Goal: Subscribe to service/newsletter

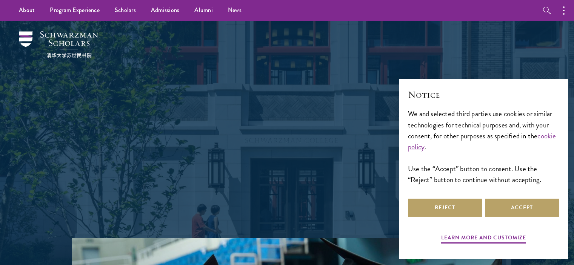
scroll to position [75, 0]
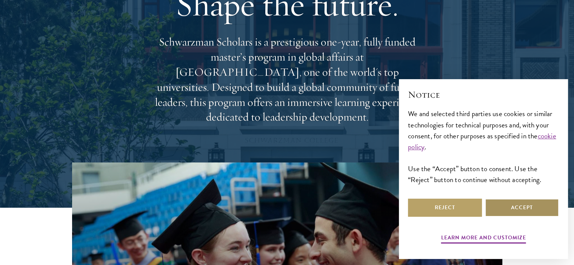
click at [547, 215] on button "Accept" at bounding box center [522, 208] width 74 height 18
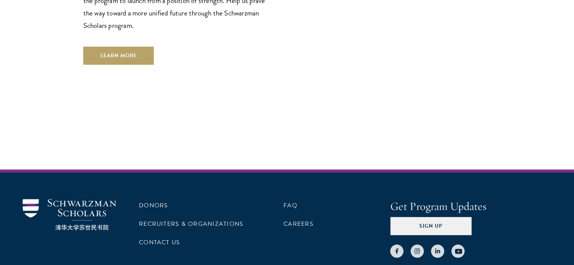
scroll to position [2252, 0]
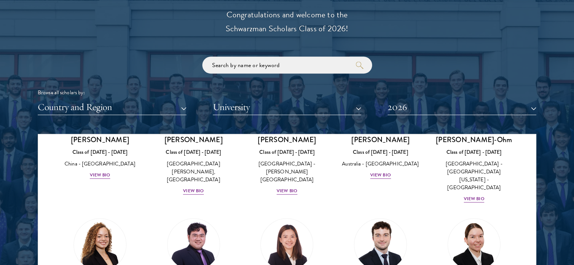
scroll to position [792, 0]
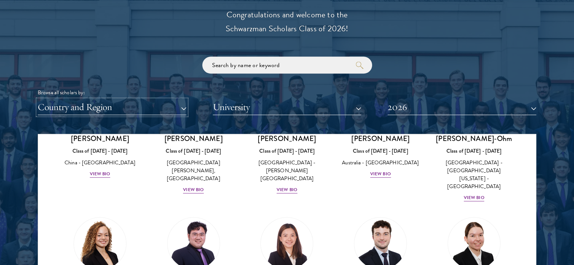
click at [175, 104] on button "Country and Region" at bounding box center [112, 107] width 149 height 15
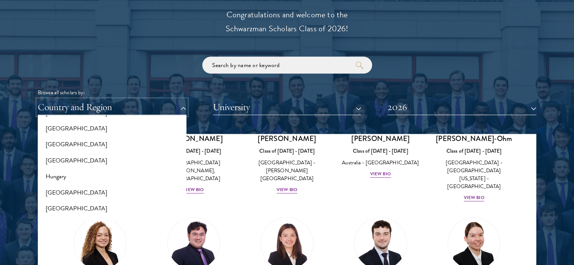
scroll to position [566, 0]
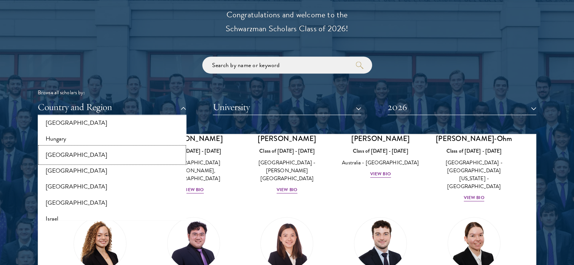
click at [65, 152] on button "[GEOGRAPHIC_DATA]" at bounding box center [112, 155] width 144 height 16
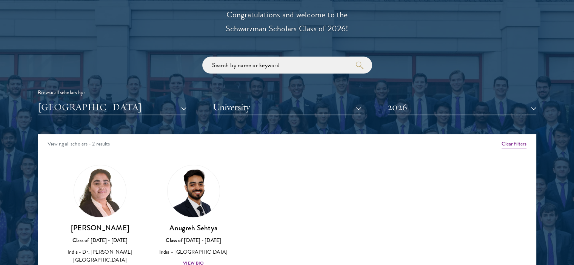
scroll to position [905, 0]
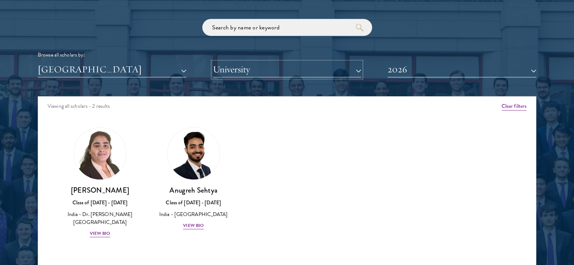
click at [262, 71] on button "University" at bounding box center [287, 69] width 149 height 15
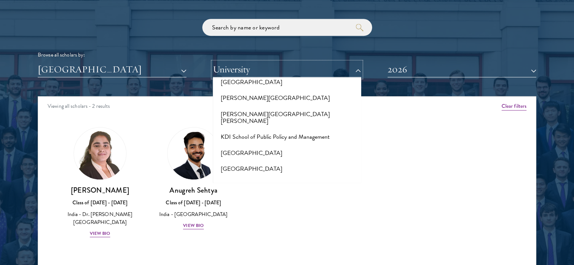
scroll to position [2451, 0]
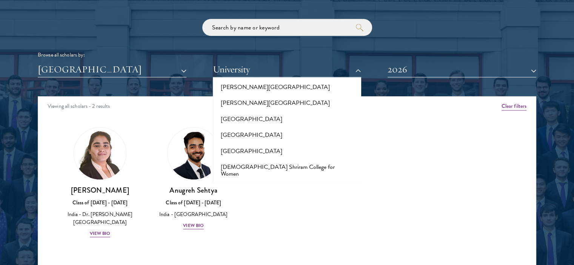
click at [470, 133] on div "Amber Class of 2025 - 2026 China - Peking University View Bio Cirenquji Class o…" at bounding box center [286, 189] width 497 height 143
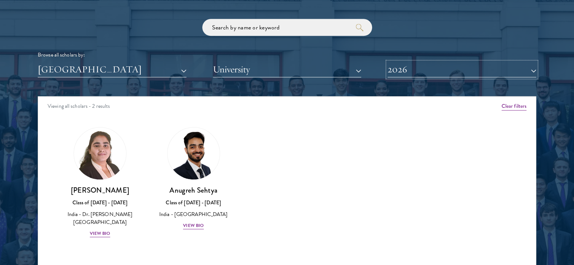
click at [469, 74] on button "2026" at bounding box center [461, 69] width 149 height 15
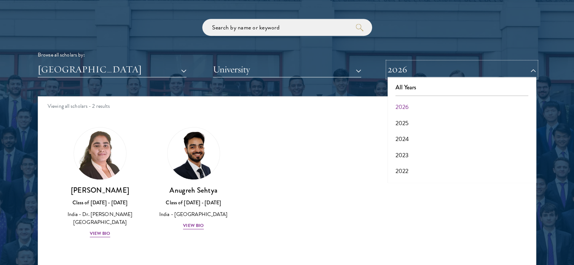
click at [469, 74] on button "2026" at bounding box center [461, 69] width 149 height 15
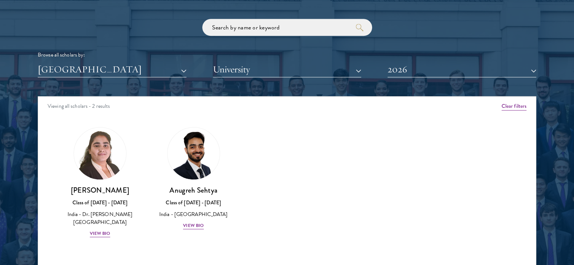
click at [462, 57] on div "Browse all scholars by:" at bounding box center [287, 55] width 498 height 8
click at [97, 232] on div "View Bio" at bounding box center [100, 233] width 21 height 7
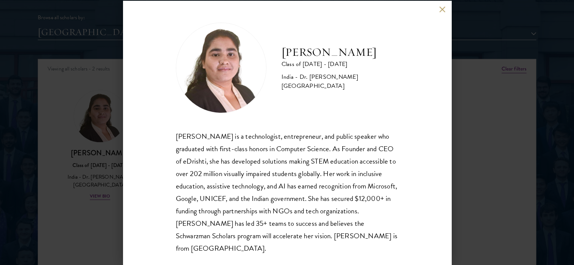
scroll to position [943, 0]
click at [440, 8] on button at bounding box center [442, 9] width 6 height 6
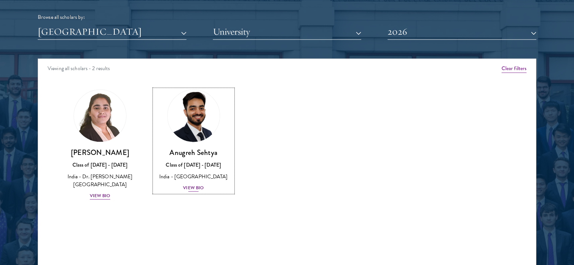
click at [191, 186] on div "View Bio" at bounding box center [193, 187] width 21 height 7
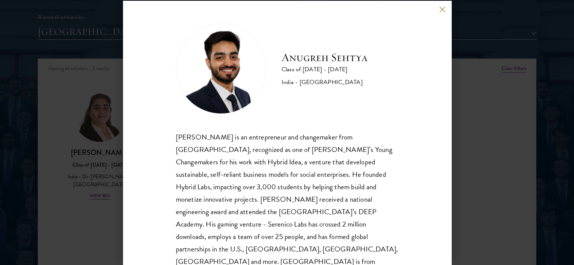
click at [439, 12] on button at bounding box center [442, 9] width 6 height 6
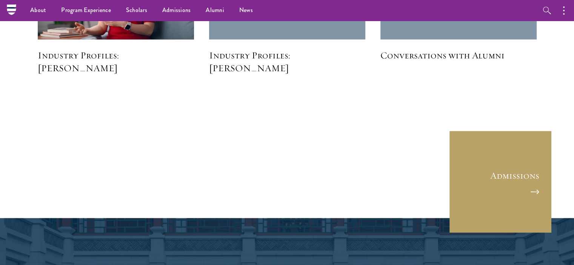
scroll to position [943, 0]
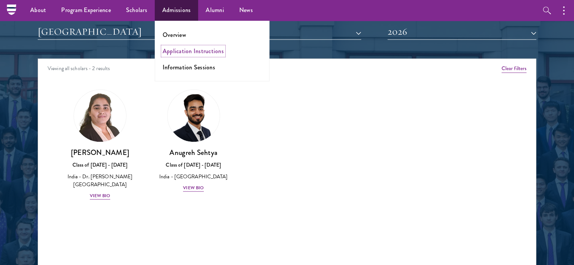
click at [172, 52] on link "Application Instructions" at bounding box center [193, 51] width 61 height 9
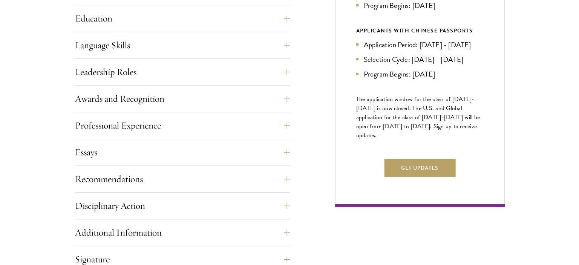
scroll to position [415, 0]
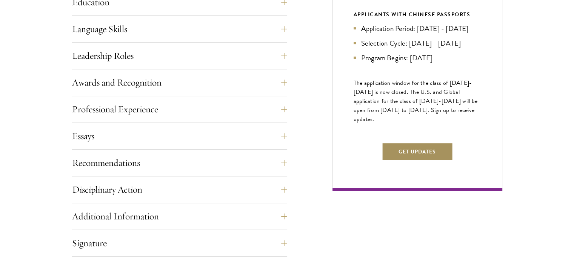
click at [413, 161] on button "Get Updates" at bounding box center [416, 152] width 71 height 18
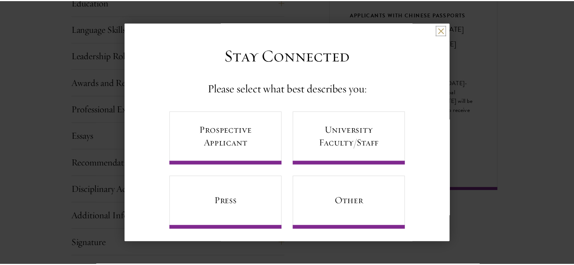
scroll to position [4, 0]
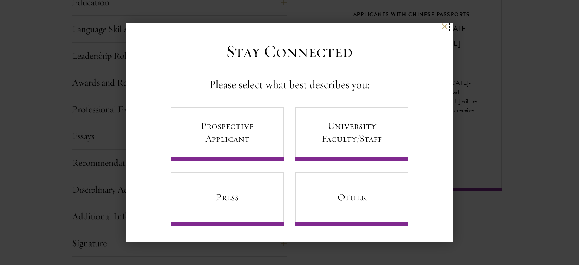
click at [442, 26] on button at bounding box center [445, 26] width 6 height 6
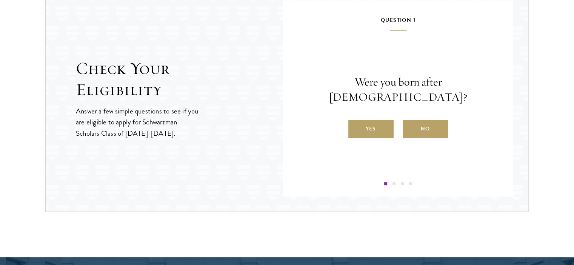
scroll to position [830, 0]
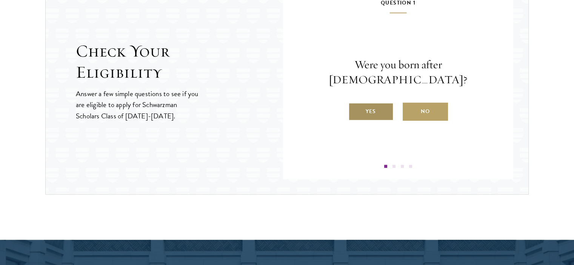
click at [374, 103] on label "Yes" at bounding box center [370, 112] width 45 height 18
click at [355, 103] on input "Yes" at bounding box center [351, 106] width 7 height 7
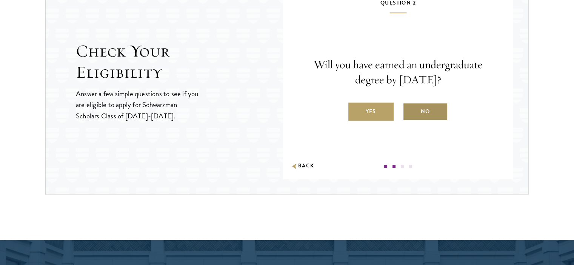
click at [436, 114] on label "No" at bounding box center [424, 112] width 45 height 18
click at [409, 110] on input "No" at bounding box center [405, 106] width 7 height 7
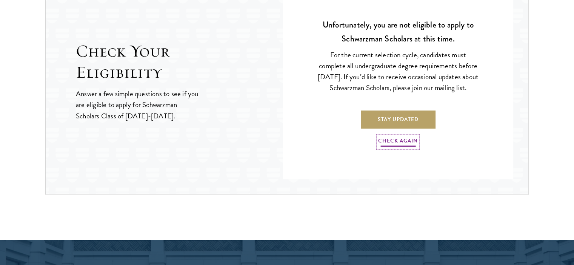
click at [390, 141] on link "Check Again" at bounding box center [398, 142] width 40 height 12
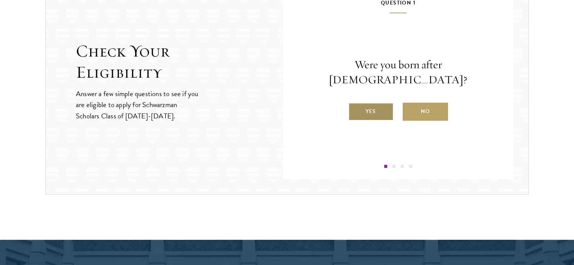
click at [373, 106] on label "Yes" at bounding box center [370, 112] width 45 height 18
click at [355, 106] on input "Yes" at bounding box center [351, 106] width 7 height 7
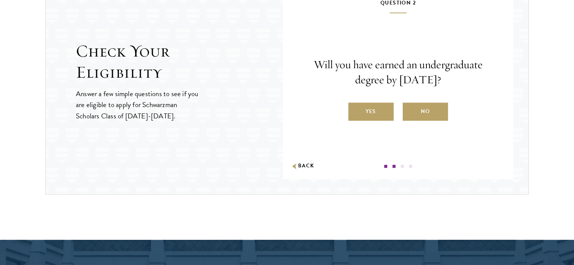
click at [373, 106] on label "Yes" at bounding box center [370, 112] width 45 height 18
click at [355, 106] on input "Yes" at bounding box center [351, 106] width 7 height 7
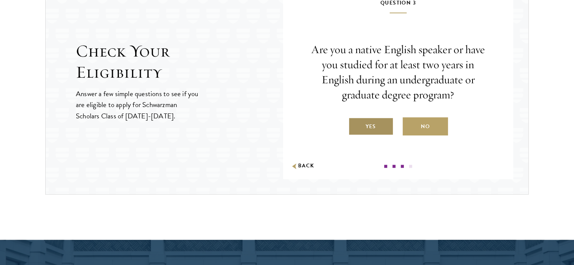
click at [371, 125] on label "Yes" at bounding box center [370, 126] width 45 height 18
click at [355, 125] on input "Yes" at bounding box center [351, 121] width 7 height 7
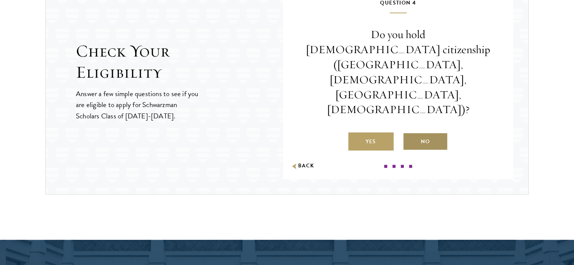
click at [416, 132] on label "No" at bounding box center [424, 141] width 45 height 18
click at [409, 133] on input "No" at bounding box center [405, 136] width 7 height 7
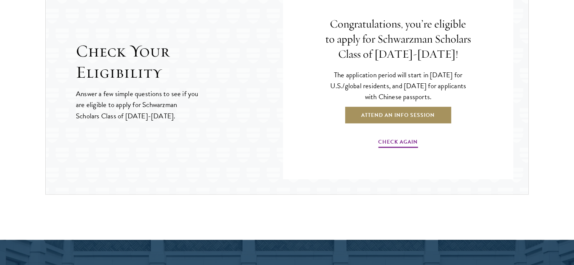
click at [380, 116] on link "Attend an Info Session" at bounding box center [397, 115] width 107 height 18
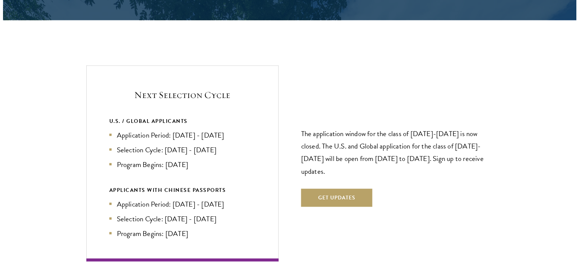
scroll to position [1584, 0]
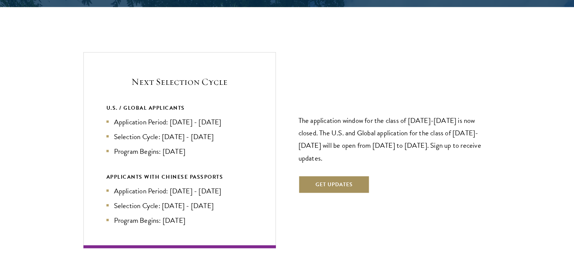
click at [335, 176] on button "Get Updates" at bounding box center [333, 185] width 71 height 18
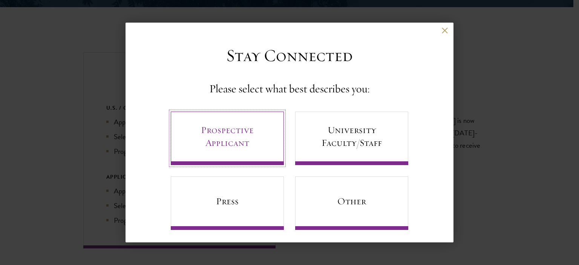
click at [224, 140] on link "Prospective Applicant" at bounding box center [227, 139] width 113 height 54
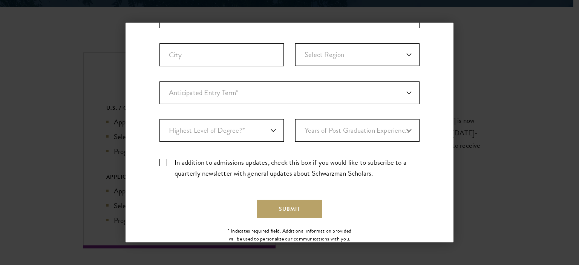
scroll to position [226, 0]
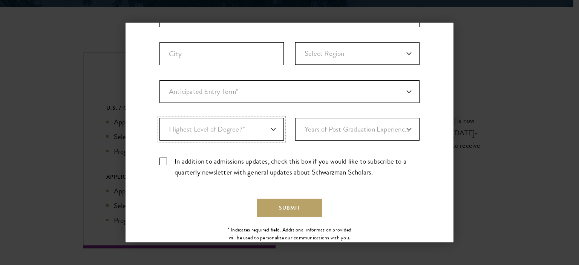
click at [225, 134] on select "Highest Level of Degree?* PHD Bachelor's Master's Current Undergraduate Student" at bounding box center [222, 129] width 124 height 23
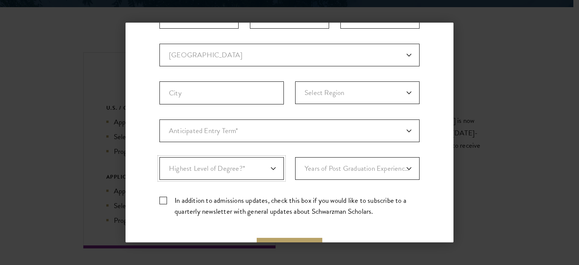
scroll to position [171, 0]
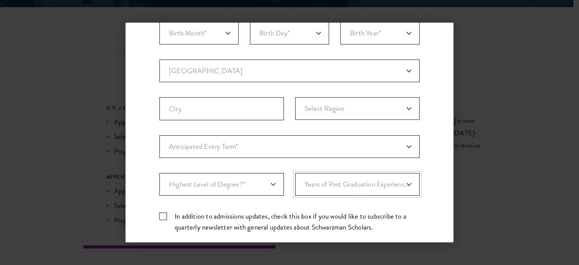
click at [350, 177] on select "Years of Post Graduation Experience?* 1 2 3 4 5 6 7 8 9 10" at bounding box center [357, 184] width 124 height 23
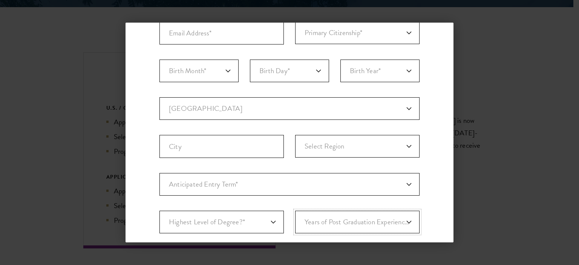
scroll to position [0, 0]
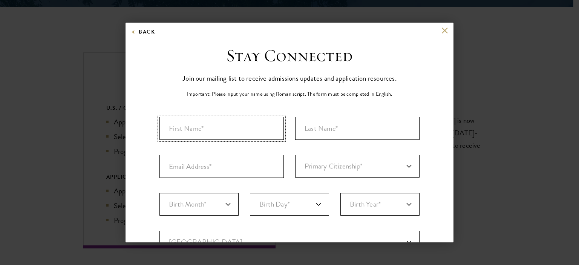
drag, startPoint x: 207, startPoint y: 125, endPoint x: 211, endPoint y: 125, distance: 4.5
click at [207, 125] on input "First Name*" at bounding box center [222, 128] width 124 height 23
type input "[PERSON_NAME]"
click at [347, 129] on input "Last Name (Family Name)*" at bounding box center [357, 128] width 124 height 23
type input "[PERSON_NAME]"
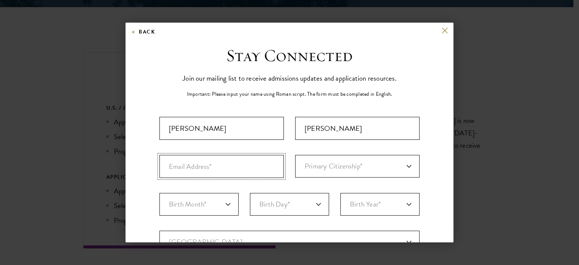
click at [251, 168] on input "Email Address*" at bounding box center [222, 166] width 124 height 23
type input "[EMAIL_ADDRESS][DOMAIN_NAME]"
click at [319, 164] on select "Primary Citizenship* [GEOGRAPHIC_DATA] [DEMOGRAPHIC_DATA] [DEMOGRAPHIC_DATA] [D…" at bounding box center [357, 166] width 124 height 23
select select "IN"
click at [295, 155] on select "Primary Citizenship* [GEOGRAPHIC_DATA] [DEMOGRAPHIC_DATA] [DEMOGRAPHIC_DATA] [D…" at bounding box center [357, 166] width 124 height 23
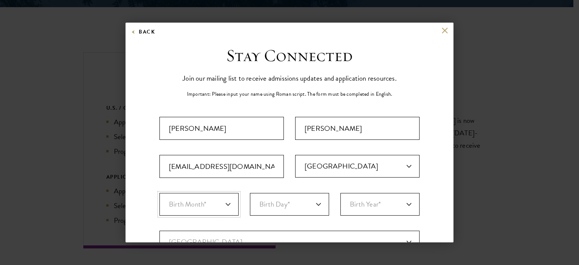
click at [215, 198] on select "Birth Month* January February March April May June July August September Octobe…" at bounding box center [199, 204] width 79 height 23
select select "07"
click at [160, 193] on select "Birth Month* January February March April May June July August September Octobe…" at bounding box center [199, 204] width 79 height 23
click at [271, 210] on select "Birth Day* 1 2 3 4 5 6 7 8 9 10 11 12 13 14 15 16 17 18 19 20 21 22 23 24 25 26…" at bounding box center [289, 204] width 79 height 23
select select "10"
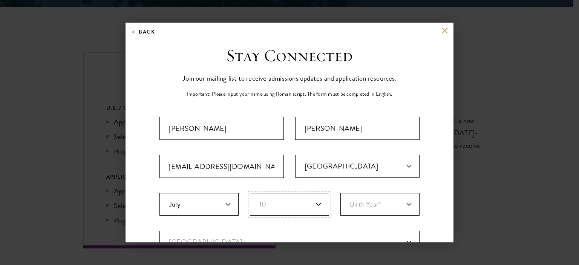
click at [250, 193] on select "Birth Day* 1 2 3 4 5 6 7 8 9 10 11 12 13 14 15 16 17 18 19 20 21 22 23 24 25 26…" at bounding box center [289, 204] width 79 height 23
click at [386, 207] on select "Birth Year* [DEMOGRAPHIC_DATA] [DEMOGRAPHIC_DATA] [DEMOGRAPHIC_DATA] [DEMOGRAPH…" at bounding box center [379, 204] width 79 height 23
select select "2001"
click at [340, 193] on select "Birth Year* [DEMOGRAPHIC_DATA] [DEMOGRAPHIC_DATA] [DEMOGRAPHIC_DATA] [DEMOGRAPH…" at bounding box center [379, 204] width 79 height 23
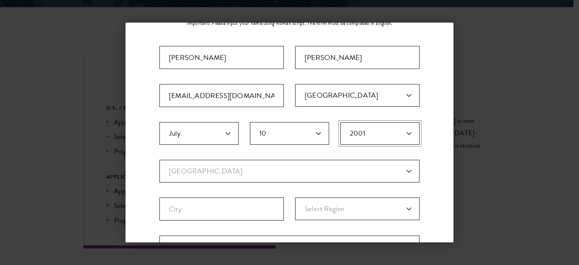
scroll to position [151, 0]
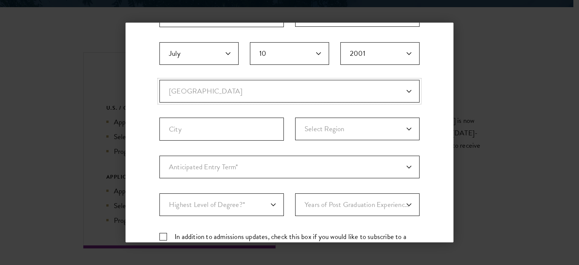
click at [185, 92] on select "Current Country [GEOGRAPHIC_DATA] [GEOGRAPHIC_DATA] [GEOGRAPHIC_DATA] [GEOGRAPH…" at bounding box center [290, 91] width 260 height 23
select select "IN"
click at [160, 80] on select "Current Country [GEOGRAPHIC_DATA] [GEOGRAPHIC_DATA] [GEOGRAPHIC_DATA] [GEOGRAPH…" at bounding box center [290, 91] width 260 height 23
select select
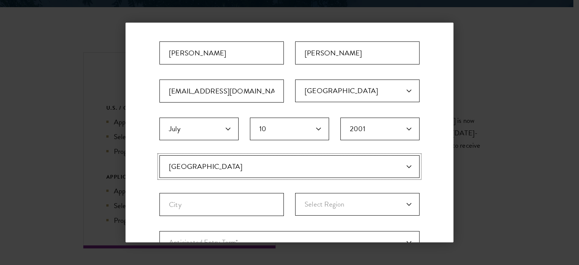
scroll to position [113, 0]
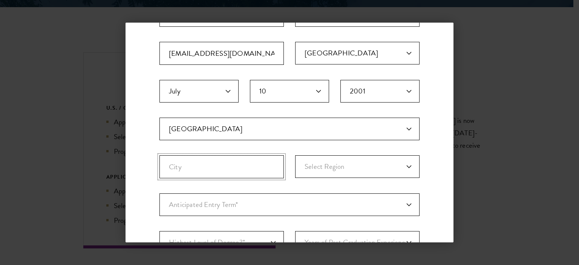
click at [222, 170] on input "City" at bounding box center [222, 166] width 124 height 23
type input "ballia"
click at [319, 169] on select "Select Region [GEOGRAPHIC_DATA] [GEOGRAPHIC_DATA] [GEOGRAPHIC_DATA] [GEOGRAPHIC…" at bounding box center [357, 166] width 124 height 23
select select "[GEOGRAPHIC_DATA]"
click at [295, 155] on select "Select Region [GEOGRAPHIC_DATA] [GEOGRAPHIC_DATA] [GEOGRAPHIC_DATA] [GEOGRAPHIC…" at bounding box center [357, 166] width 124 height 23
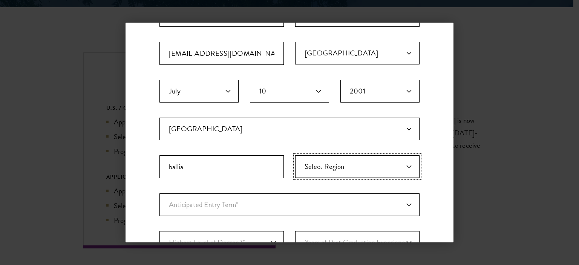
scroll to position [189, 0]
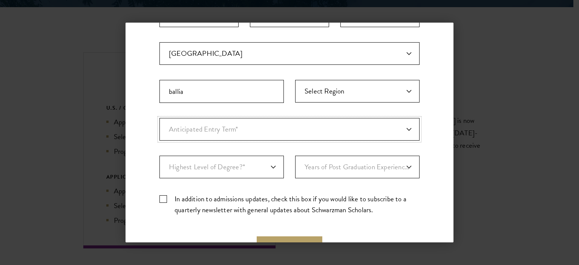
click at [218, 128] on select "Anticipated Entry Term* [DATE] (Application opens [DATE]) Just Exploring" at bounding box center [290, 129] width 260 height 23
select select "e64b8ab3-eabb-4867-96d5-7e6b4840665f"
click at [160, 118] on select "Anticipated Entry Term* [DATE] (Application opens [DATE]) Just Exploring" at bounding box center [290, 129] width 260 height 23
click at [237, 166] on select "Highest Level of Degree?* PHD Bachelor's Master's Current Undergraduate Student" at bounding box center [222, 167] width 124 height 23
select select "009547fe-3364-4351-8e81-63abea734008"
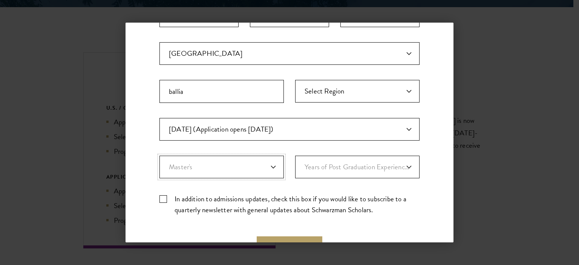
click at [160, 156] on select "Highest Level of Degree?* PHD Bachelor's Master's Current Undergraduate Student" at bounding box center [222, 167] width 124 height 23
click at [357, 169] on select "Years of Post Graduation Experience?* 1 2 3 4 5 6 7 8 9 10" at bounding box center [357, 167] width 124 height 23
select select "2"
click at [295, 156] on select "Years of Post Graduation Experience?* 1 2 3 4 5 6 7 8 9 10" at bounding box center [357, 167] width 124 height 23
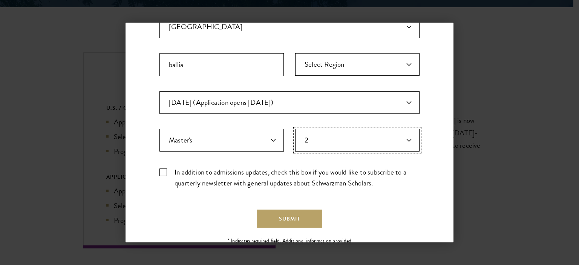
scroll to position [247, 0]
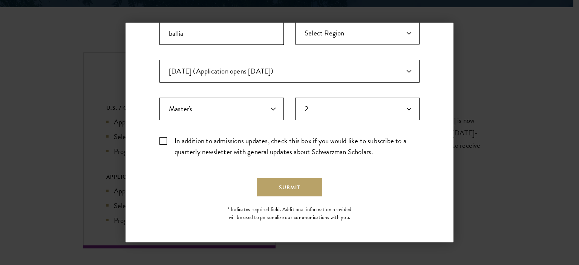
click at [166, 140] on label "In addition to admissions updates, check this box if you would like to subscrib…" at bounding box center [290, 146] width 260 height 22
click at [166, 140] on input "In addition to admissions updates, check this box if you would like to subscrib…" at bounding box center [290, 137] width 260 height 5
checkbox input "true"
click at [288, 188] on button "Submit" at bounding box center [290, 187] width 66 height 18
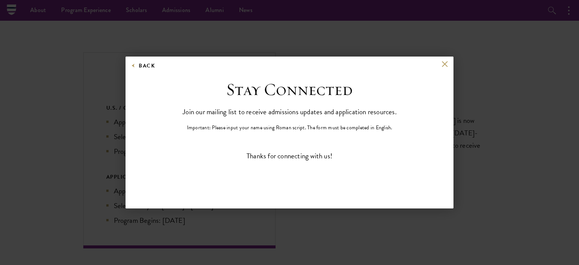
scroll to position [0, 0]
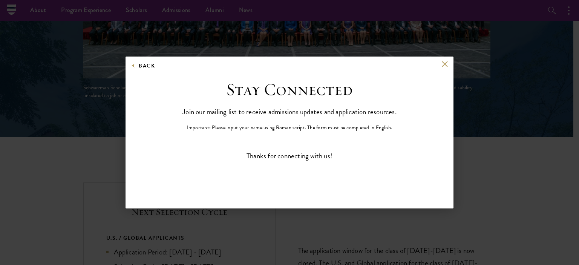
click at [443, 60] on div "Back Stay Connected Please select what best describes you: Prospective Applican…" at bounding box center [290, 133] width 328 height 152
click at [443, 63] on button at bounding box center [445, 64] width 6 height 6
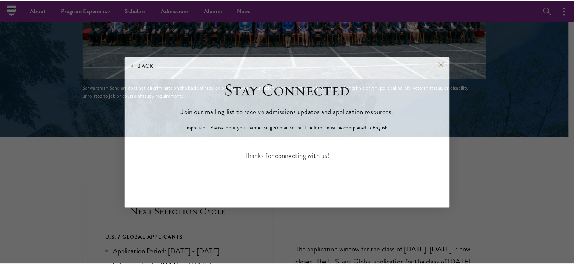
scroll to position [1620, 0]
